Goal: Information Seeking & Learning: Understand process/instructions

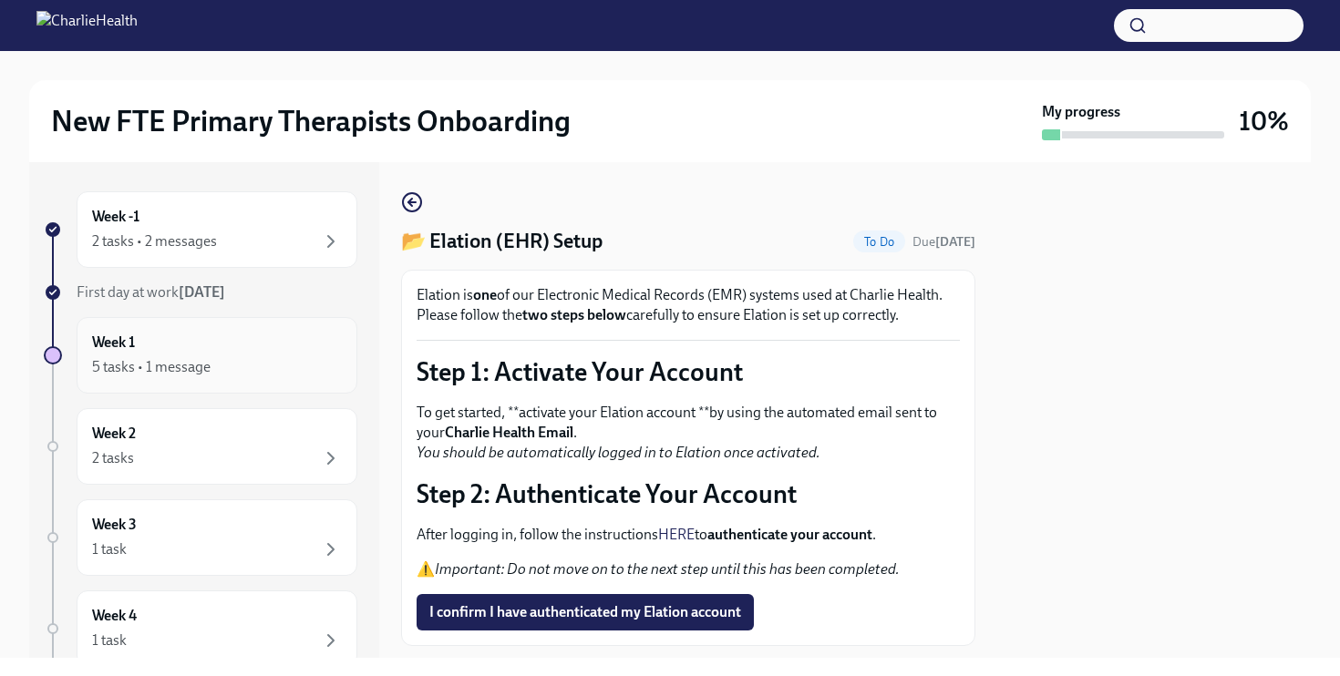
click at [246, 354] on div "Week 1 5 tasks • 1 message" at bounding box center [217, 356] width 250 height 46
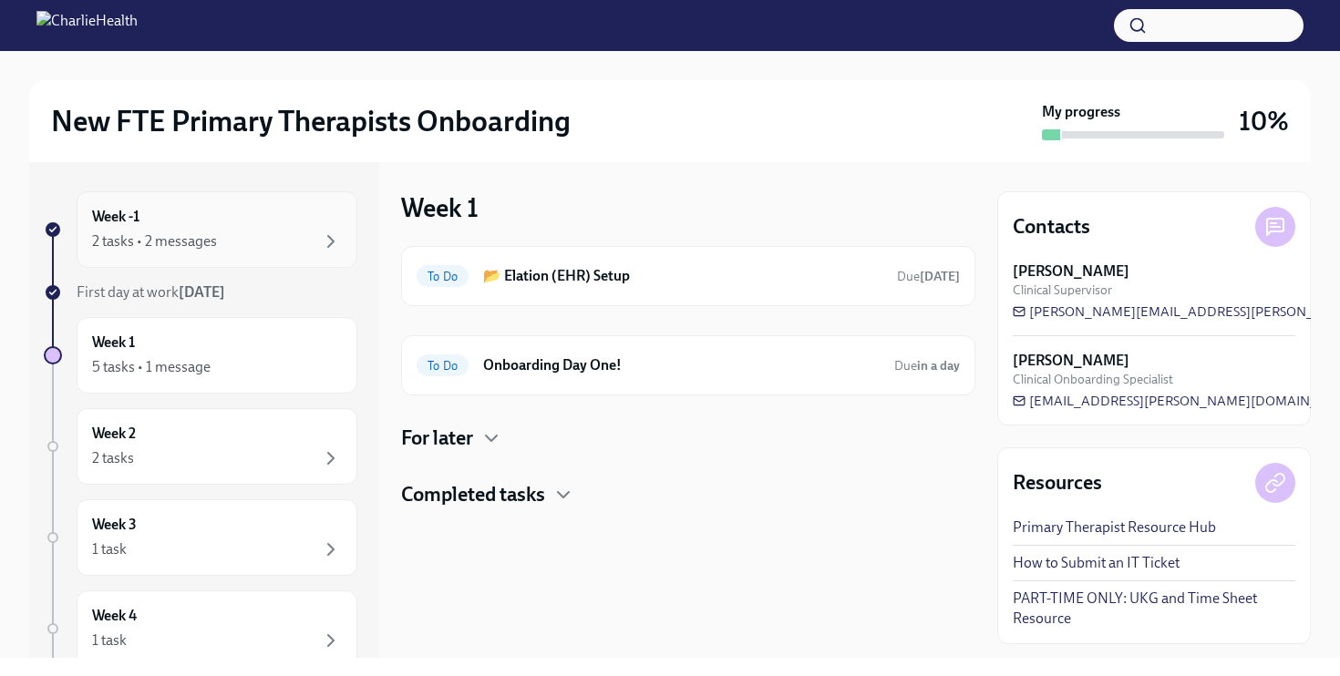
click at [221, 258] on div "Week -1 2 tasks • 2 messages" at bounding box center [217, 229] width 281 height 77
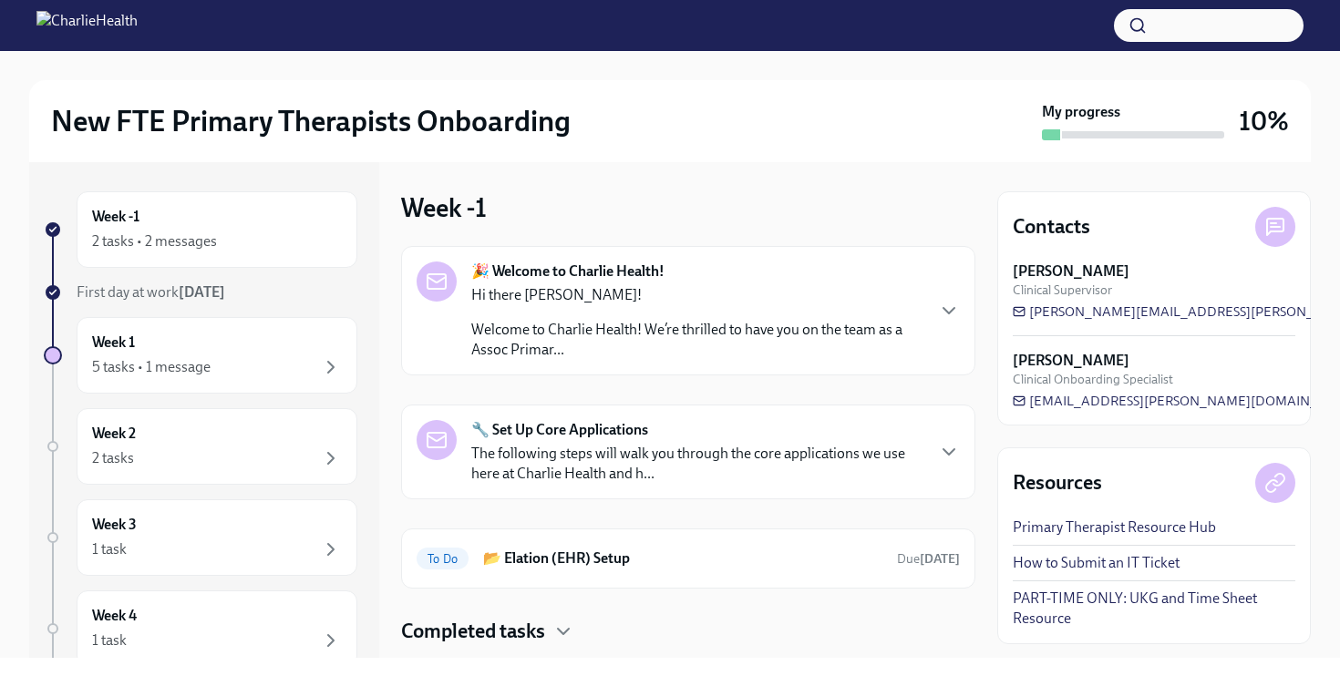
click at [752, 332] on p "Welcome to Charlie Health! We’re thrilled to have you on the team as a Assoc Pr…" at bounding box center [697, 340] width 452 height 40
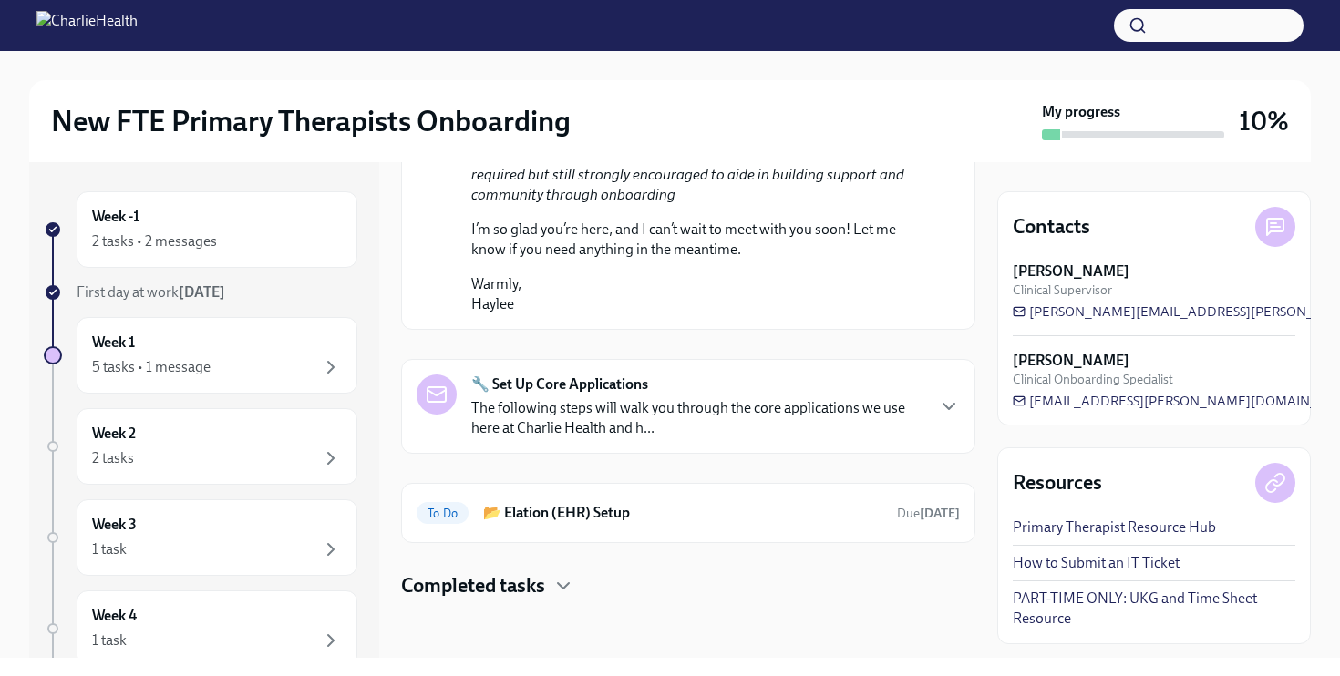
scroll to position [1176, 0]
click at [652, 518] on h6 "📂 Elation (EHR) Setup" at bounding box center [682, 513] width 399 height 20
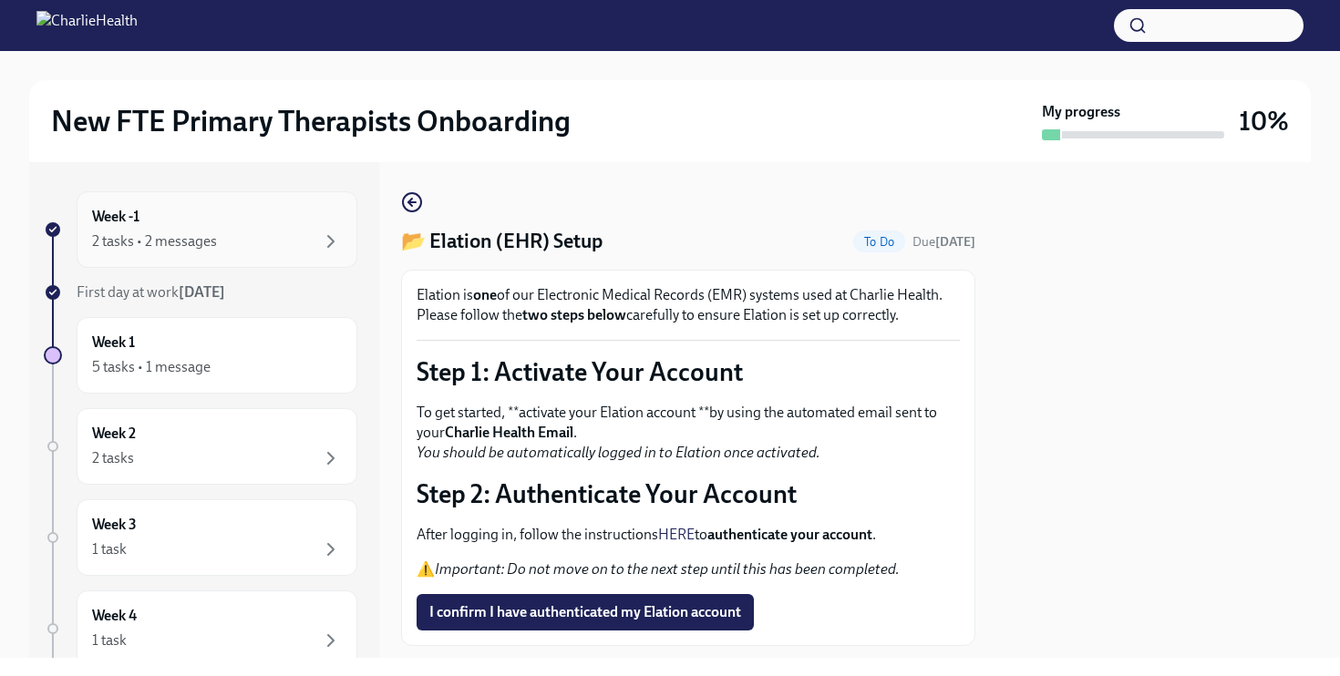
click at [251, 261] on div "Week -1 2 tasks • 2 messages" at bounding box center [217, 229] width 281 height 77
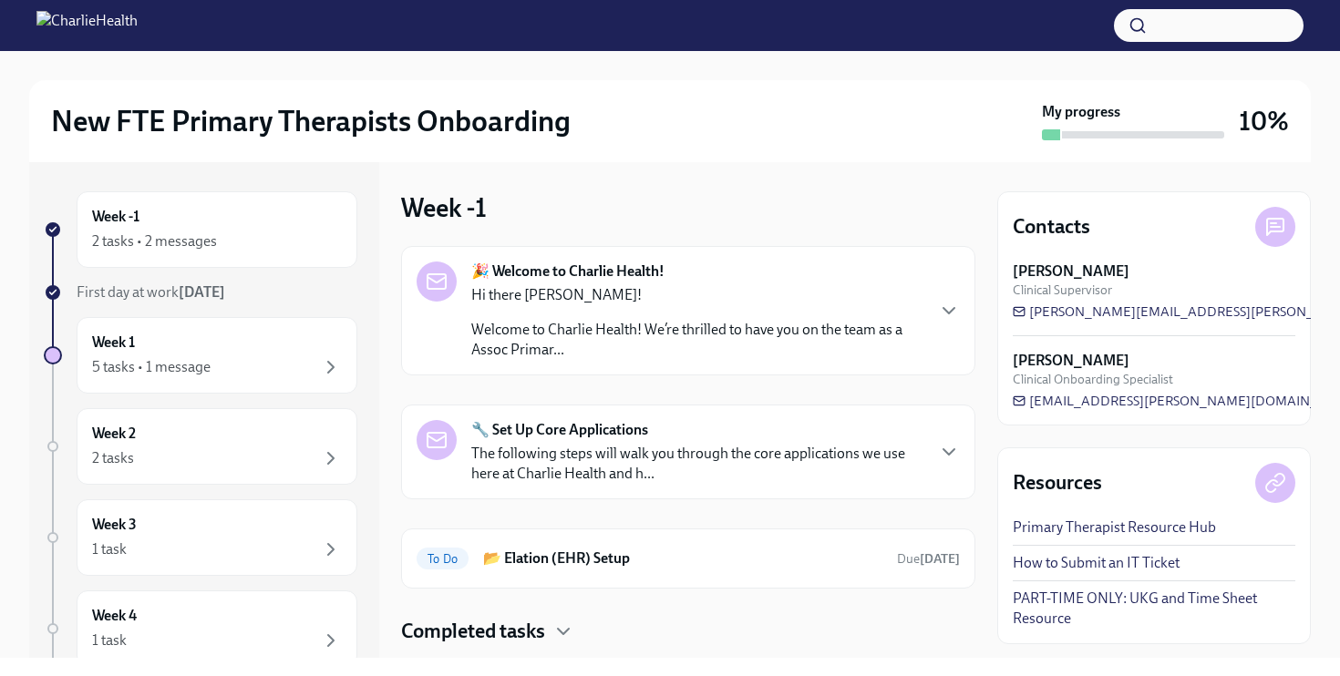
click at [754, 303] on p "Hi there Katie!" at bounding box center [697, 295] width 452 height 20
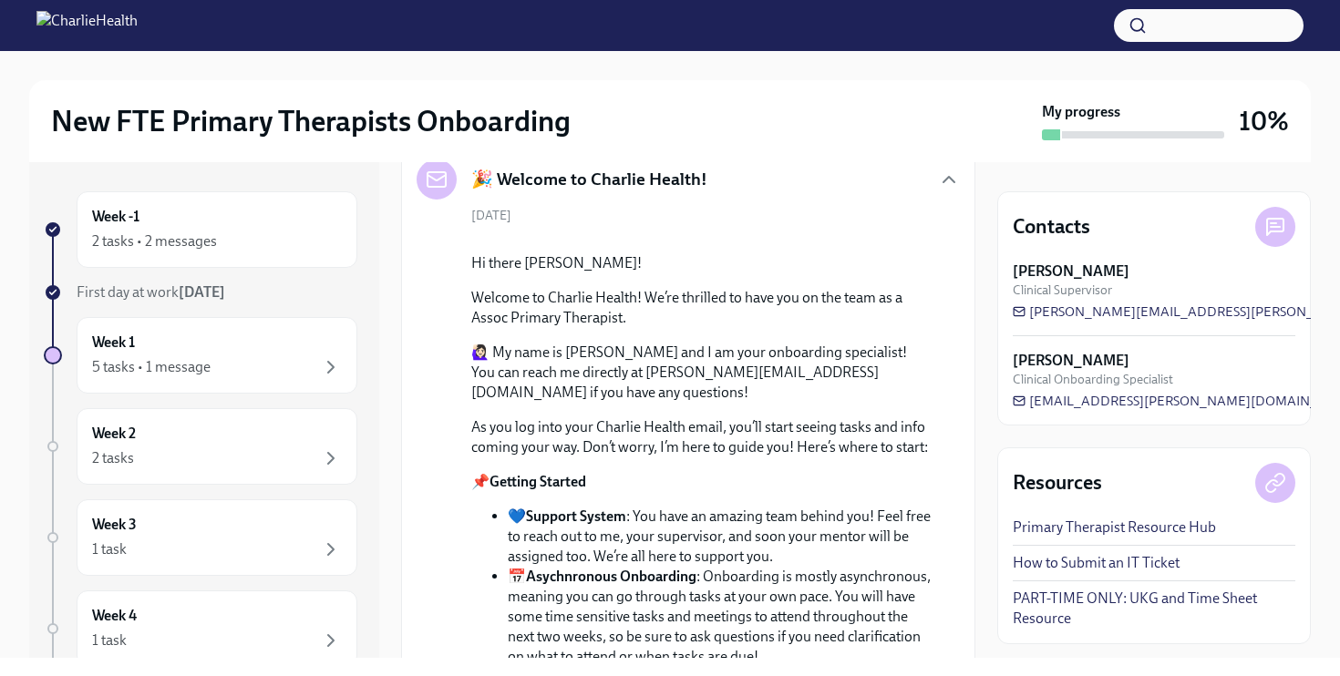
scroll to position [106, 0]
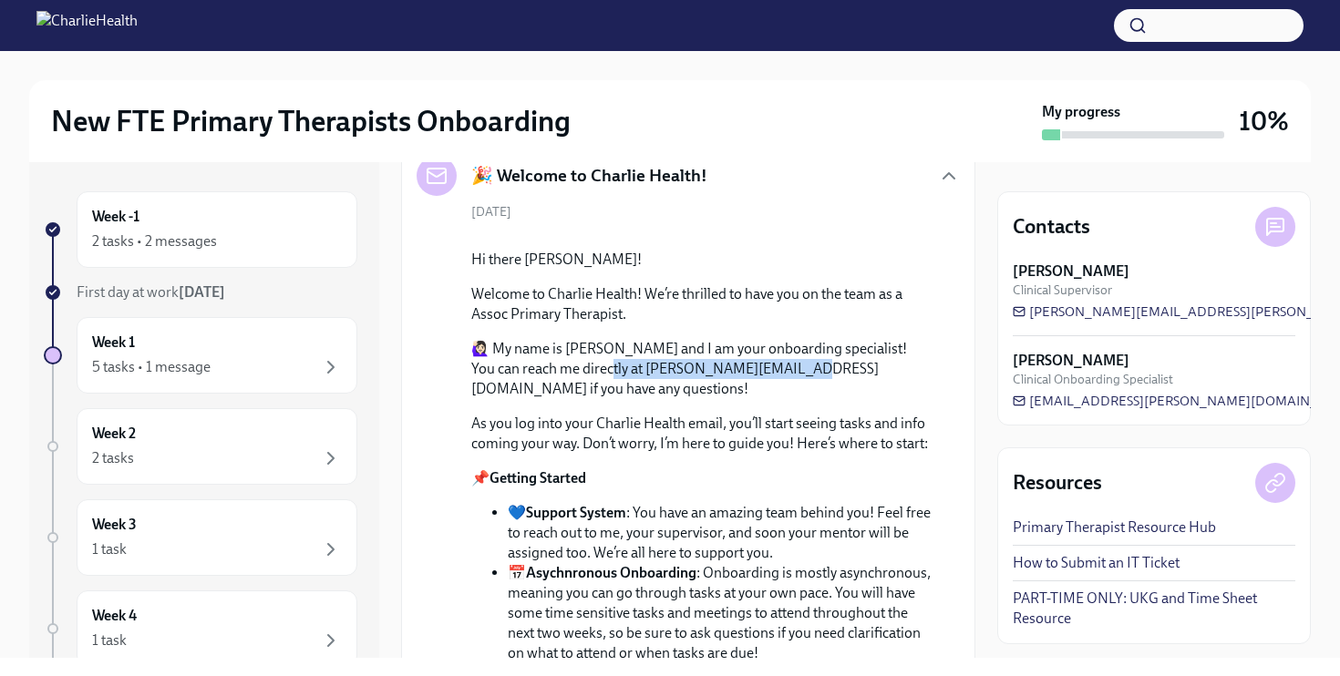
drag, startPoint x: 757, startPoint y: 501, endPoint x: 559, endPoint y: 501, distance: 198.7
click at [559, 399] on p "🙋🏻‍♀️ My name is Haylee and I am your onboarding specialist! You can reach me d…" at bounding box center [700, 369] width 459 height 60
copy p "ylee.bova@charliehealth.com i"
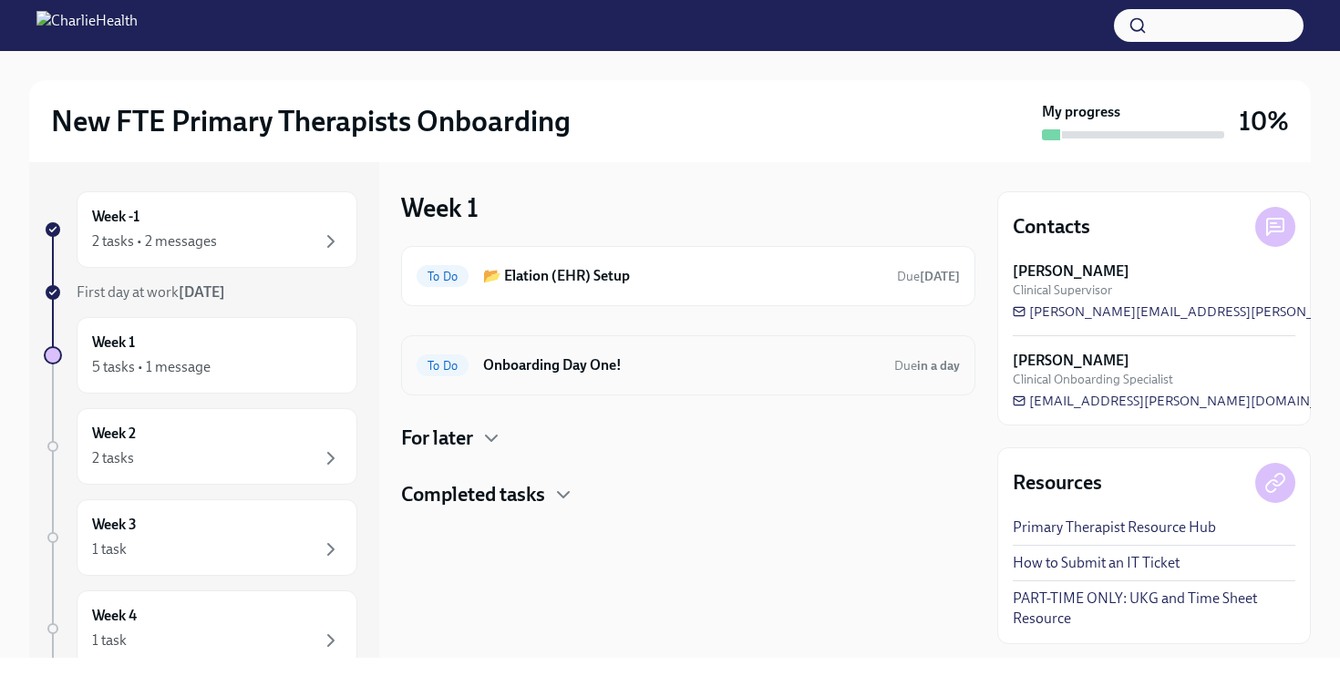
click at [619, 370] on h6 "Onboarding Day One!" at bounding box center [681, 365] width 396 height 20
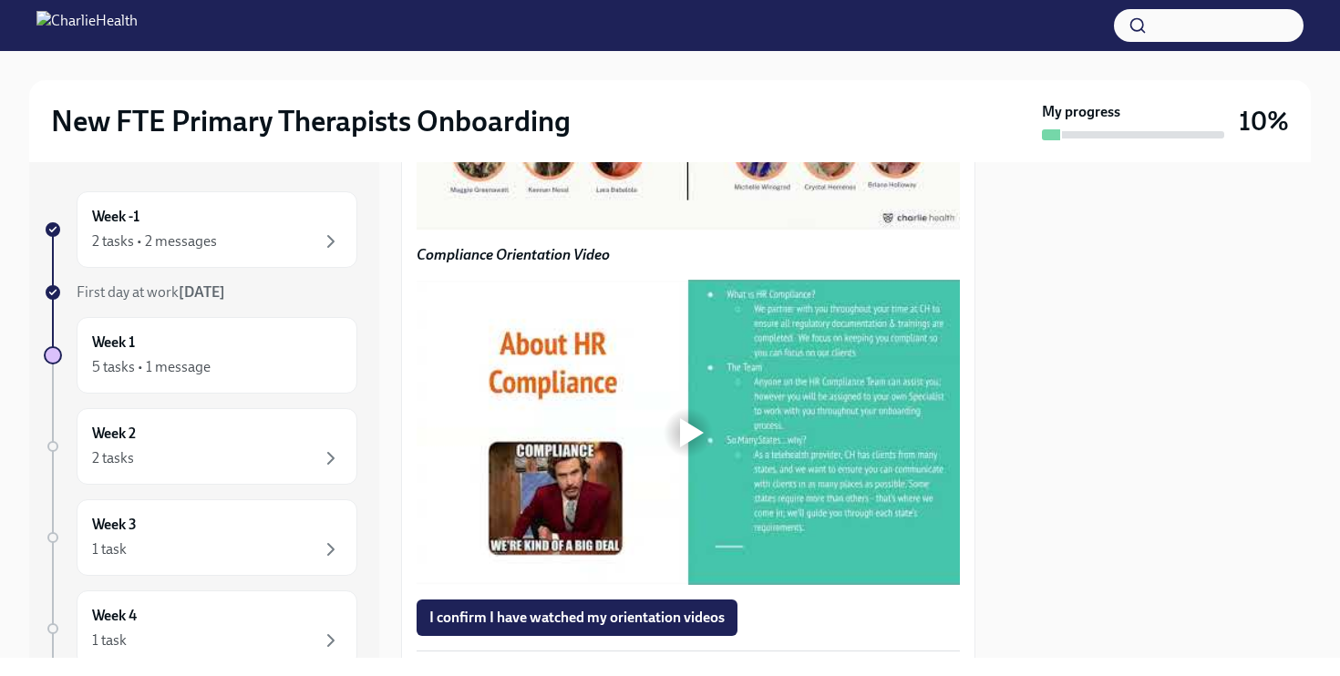
scroll to position [1488, 0]
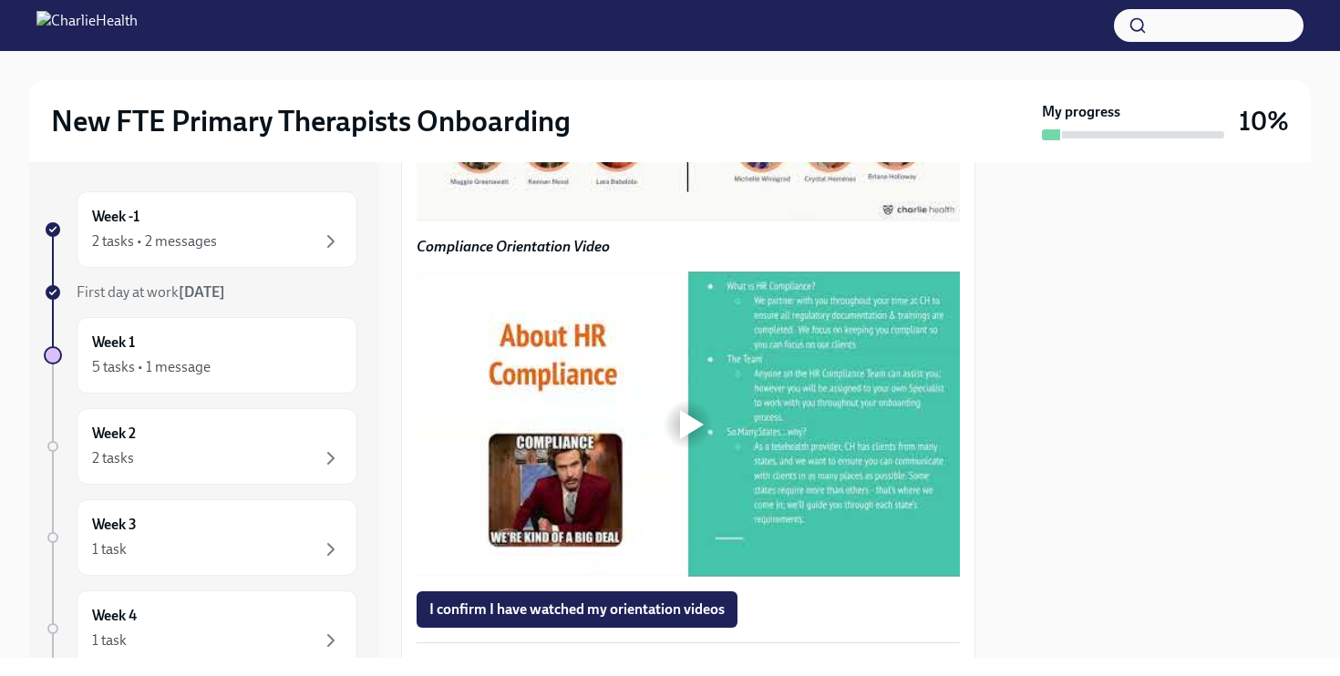
click at [687, 85] on div at bounding box center [692, 70] width 24 height 29
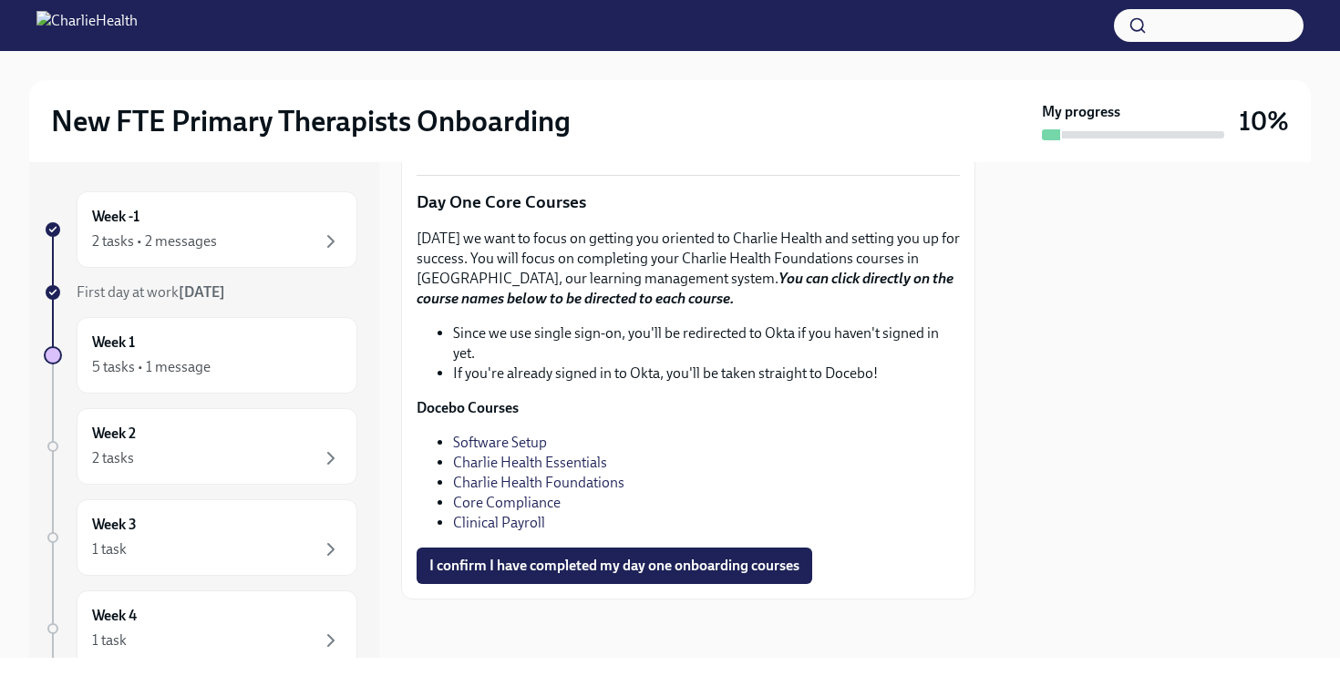
scroll to position [2527, 0]
